Goal: Check status: Check status

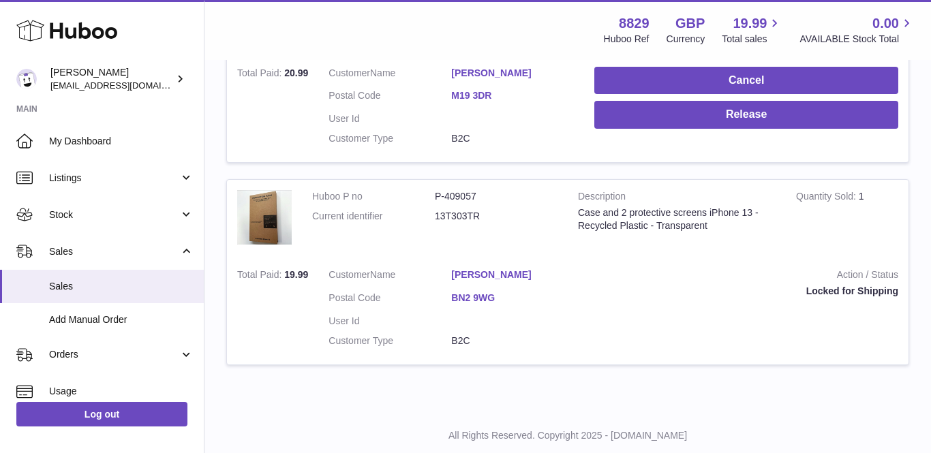
scroll to position [1944, 0]
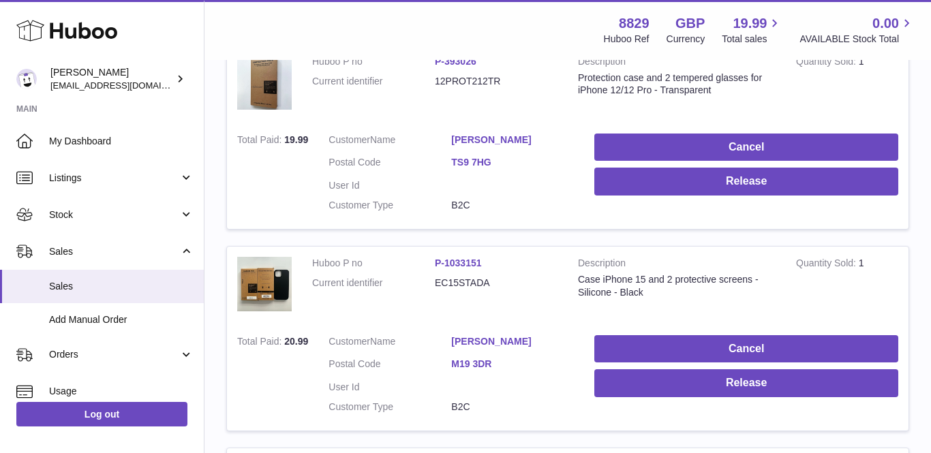
scroll to position [1651, 0]
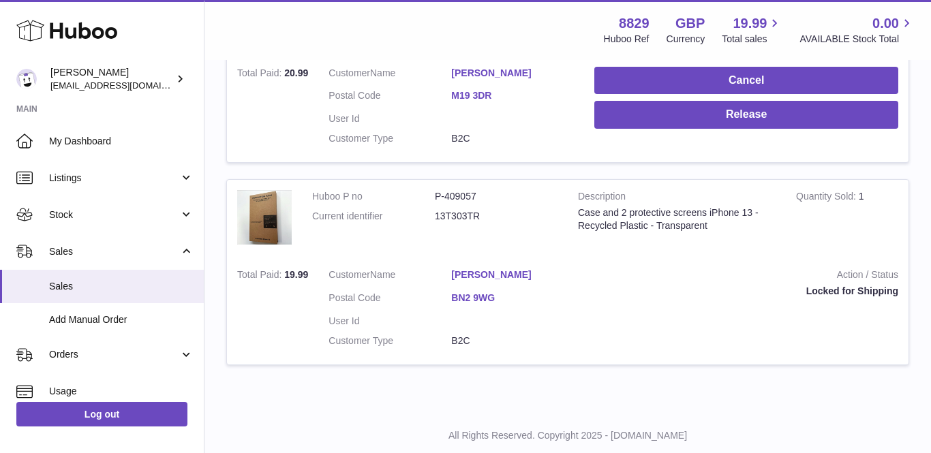
scroll to position [1944, 0]
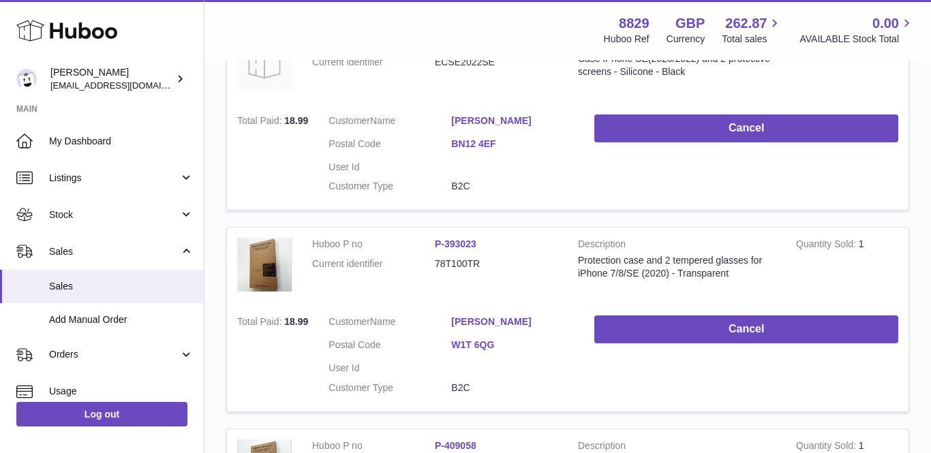
scroll to position [226, 0]
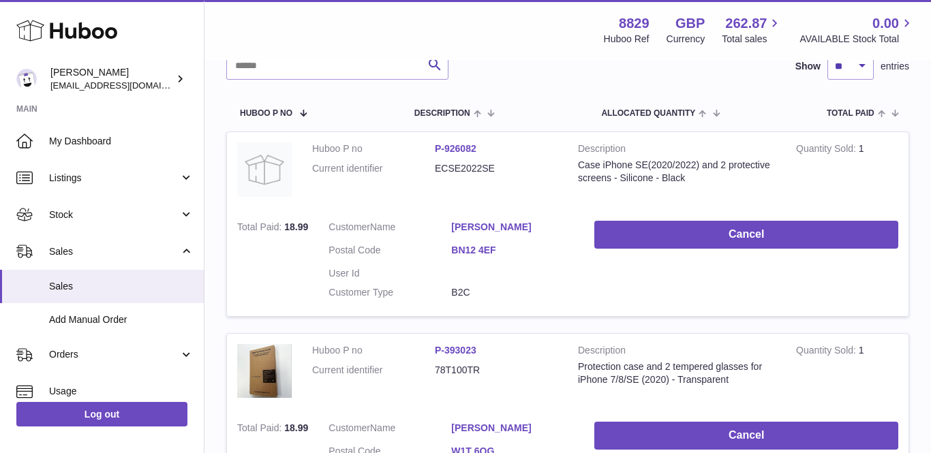
scroll to position [194, 0]
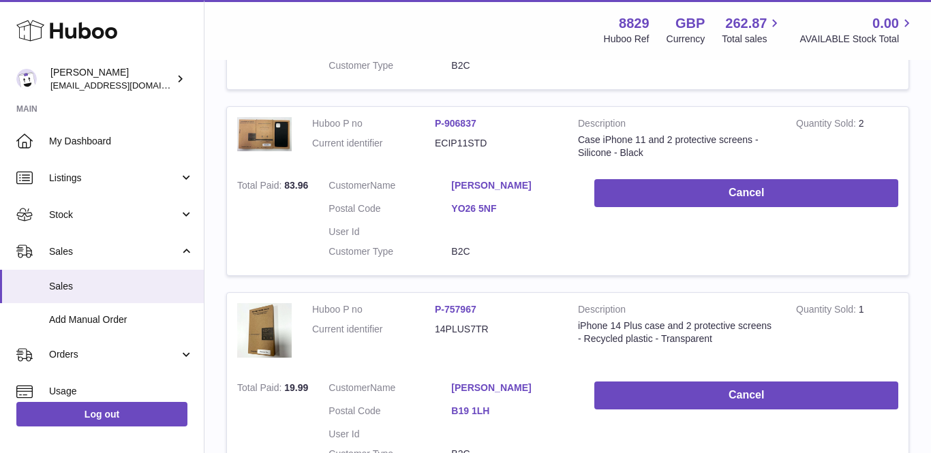
scroll to position [1226, 0]
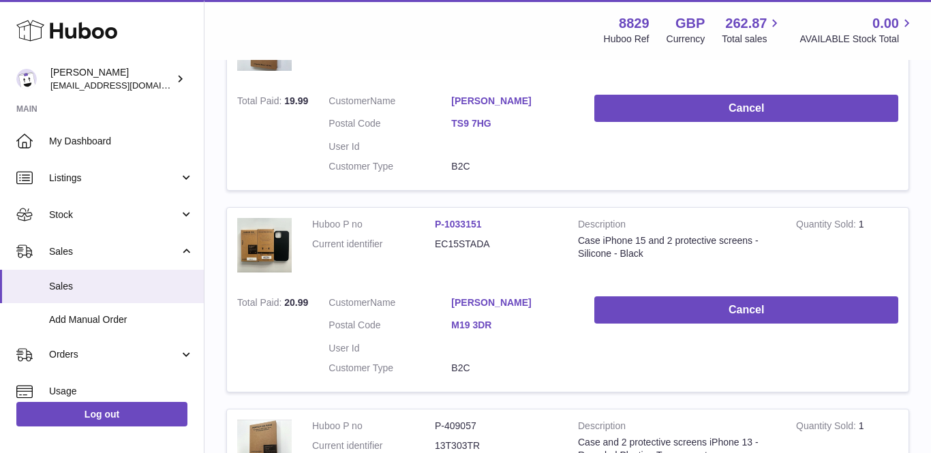
scroll to position [1723, 0]
